Goal: Check status

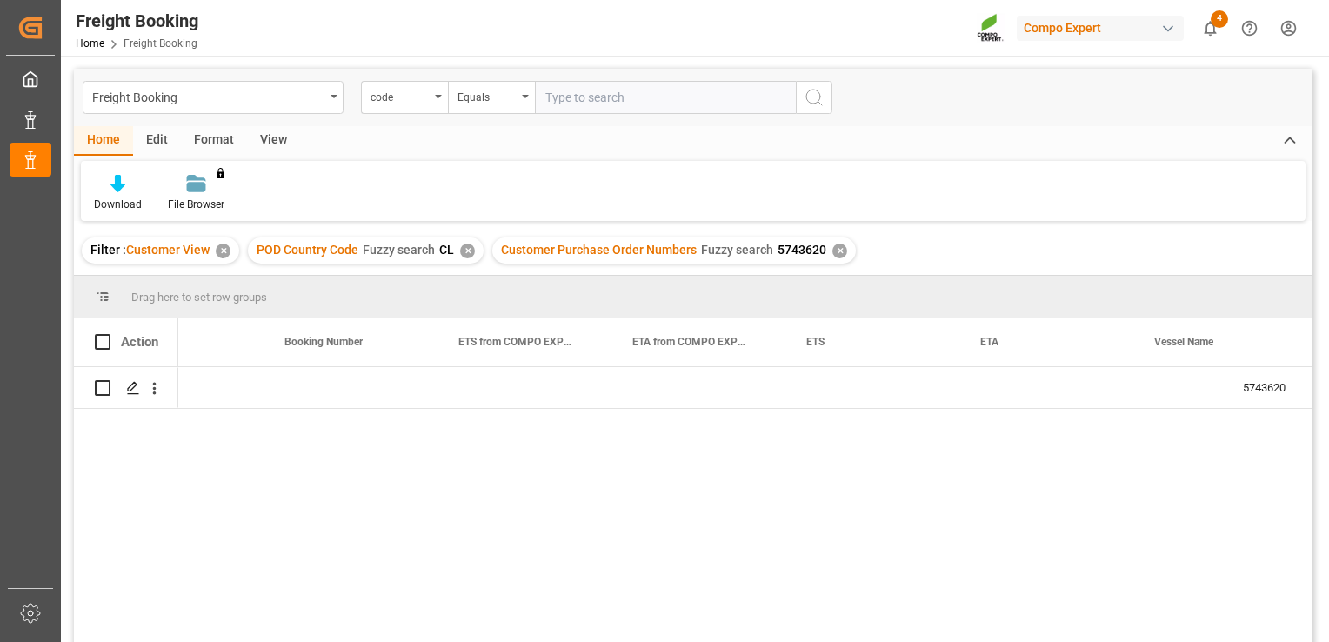
scroll to position [0, 1306]
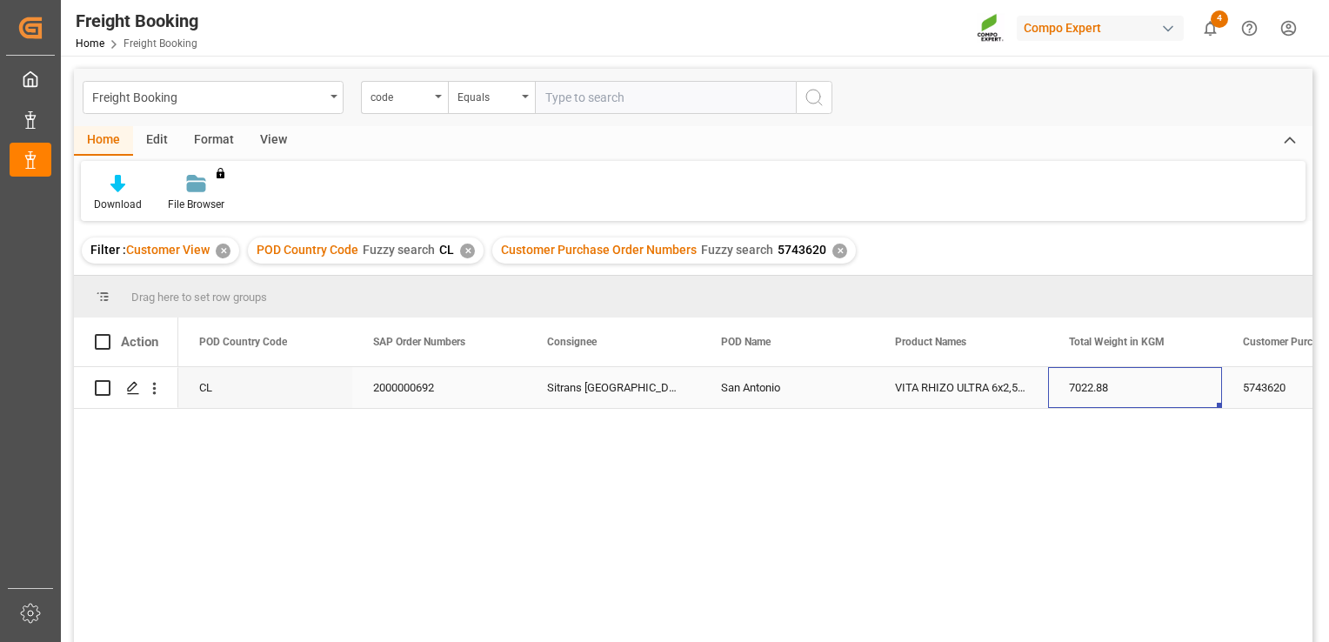
click at [1140, 386] on div "7022.88" at bounding box center [1135, 387] width 174 height 41
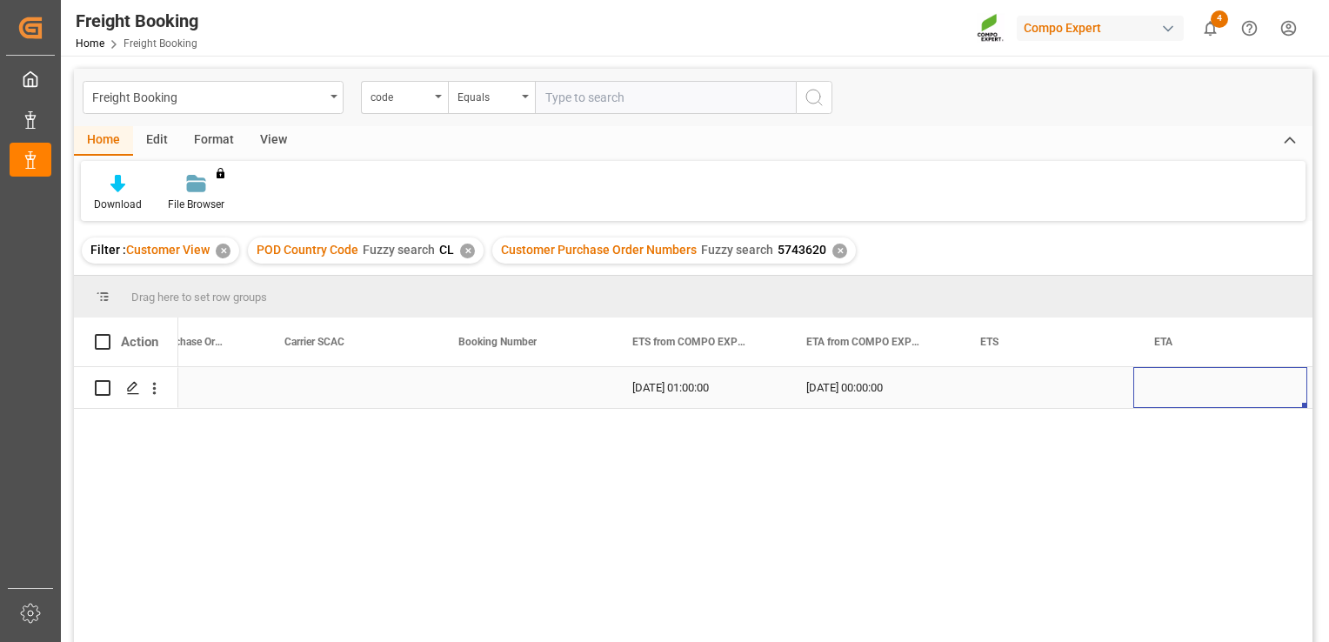
scroll to position [0, 1306]
